Goal: Complete application form

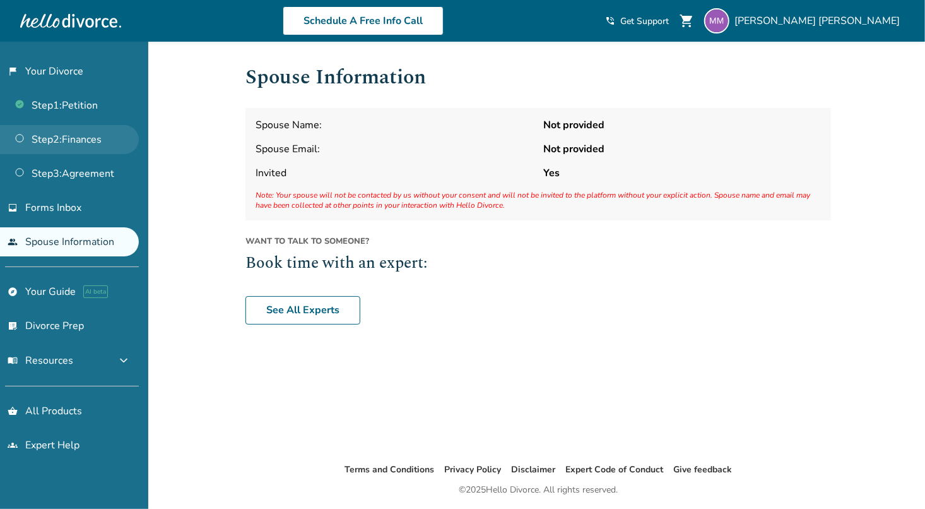
click at [71, 133] on link "Step 2 : Finances" at bounding box center [69, 139] width 139 height 29
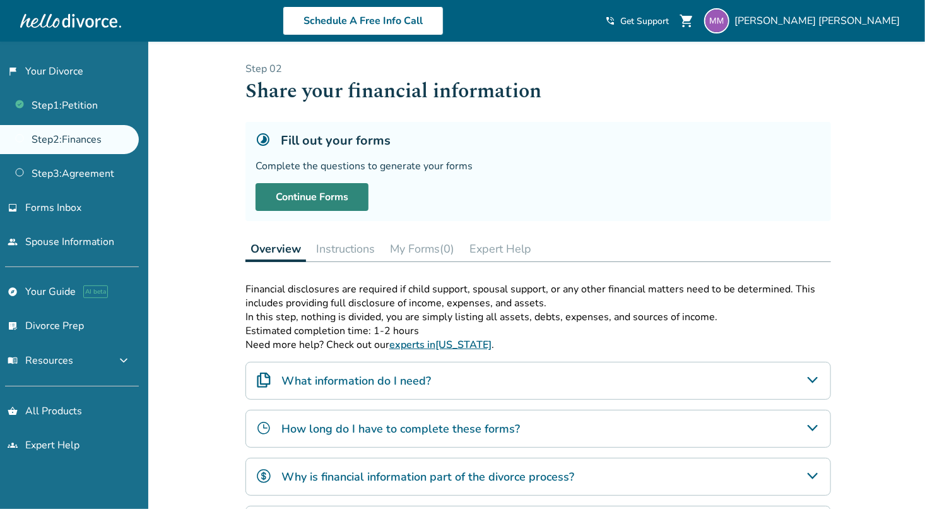
click at [326, 198] on link "Continue Forms" at bounding box center [312, 197] width 113 height 28
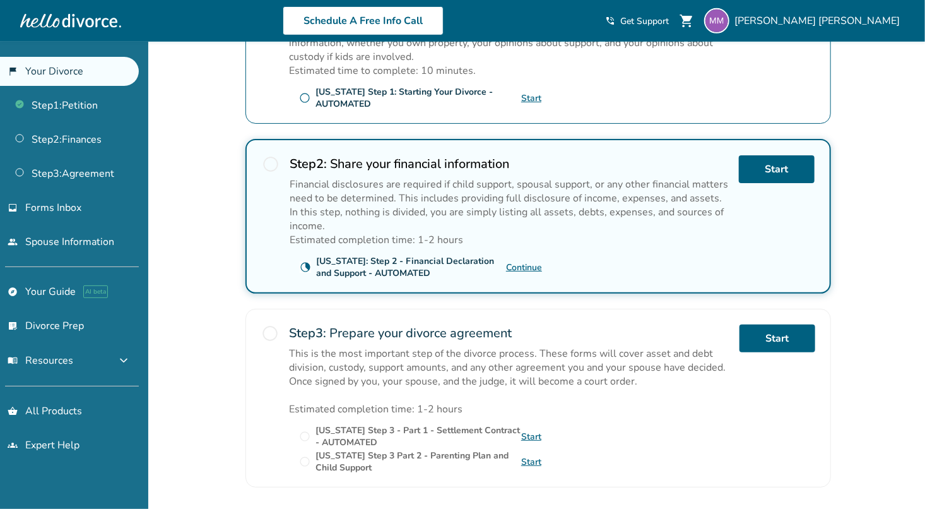
scroll to position [396, 0]
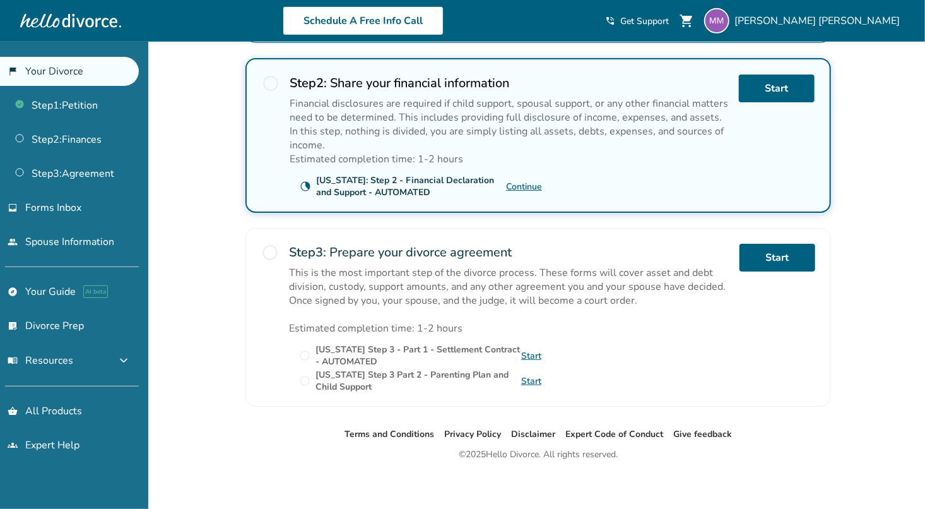
click at [528, 181] on link "Continue" at bounding box center [524, 186] width 36 height 12
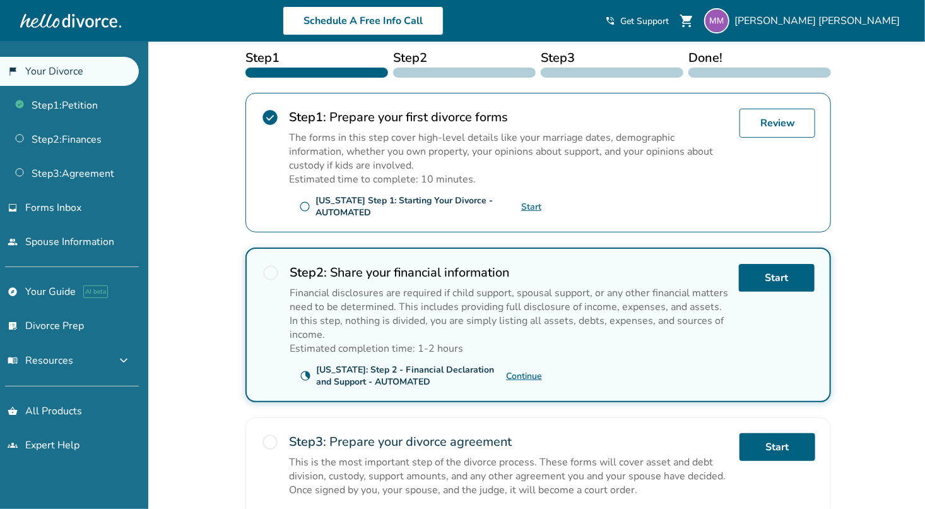
scroll to position [396, 0]
